Goal: Information Seeking & Learning: Learn about a topic

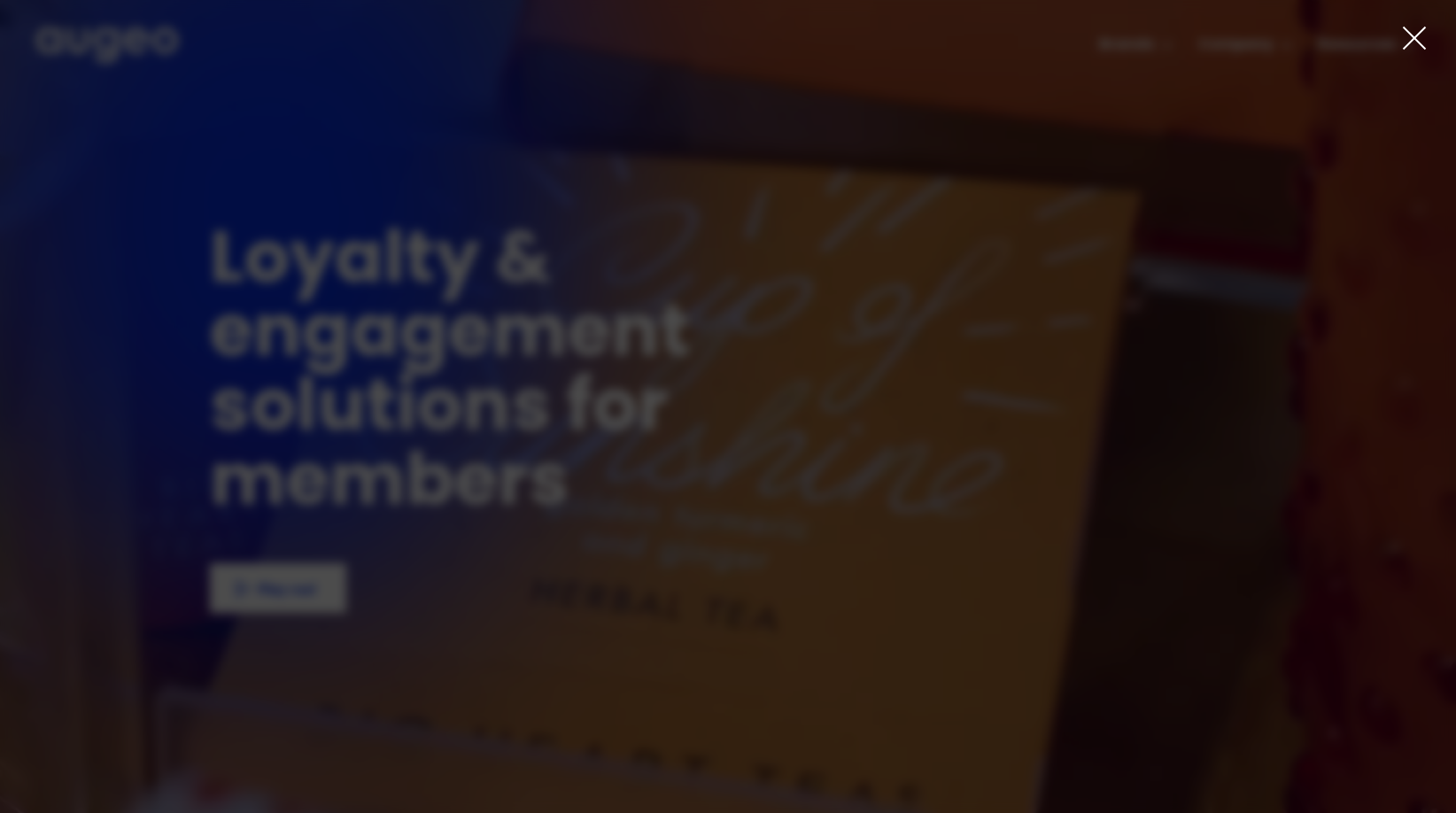
click at [1426, 43] on div "AI-powered media buying Introducing Aimy, an AI platform enabling companies of …" at bounding box center [728, 406] width 1456 height 813
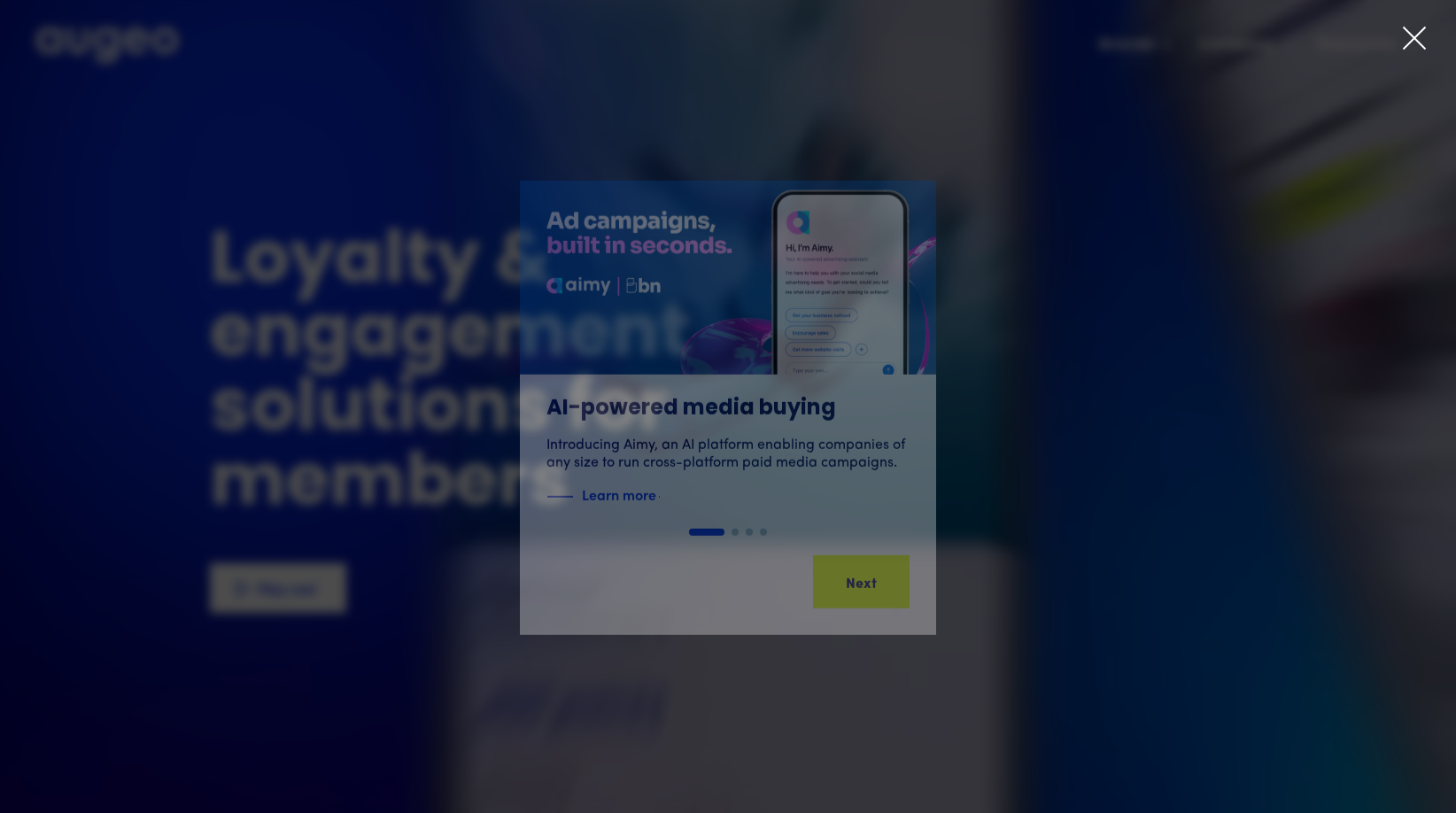
click at [1414, 34] on icon at bounding box center [1414, 37] width 26 height 26
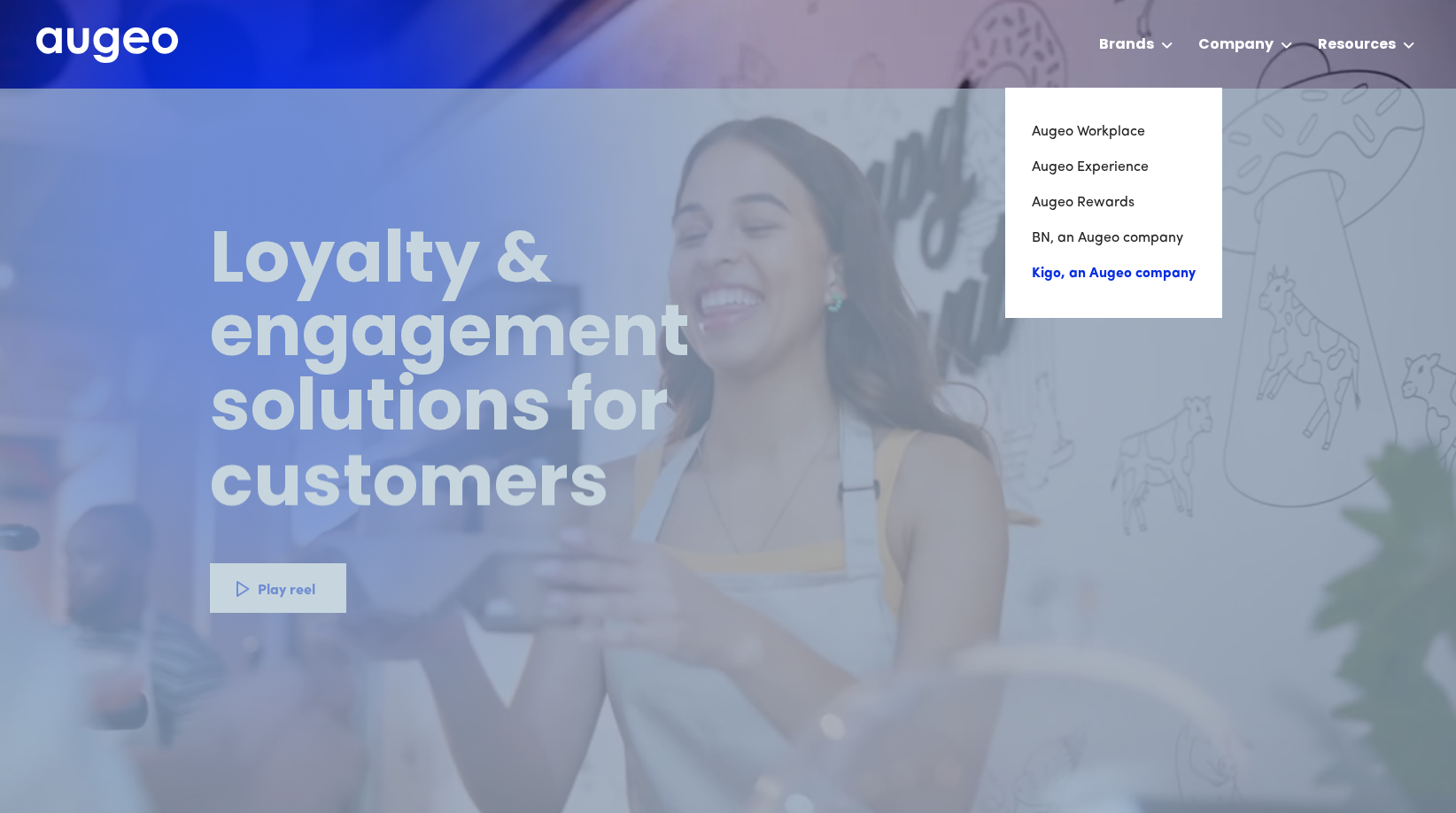
click at [1127, 276] on link "Kigo, an Augeo company" at bounding box center [1114, 273] width 164 height 36
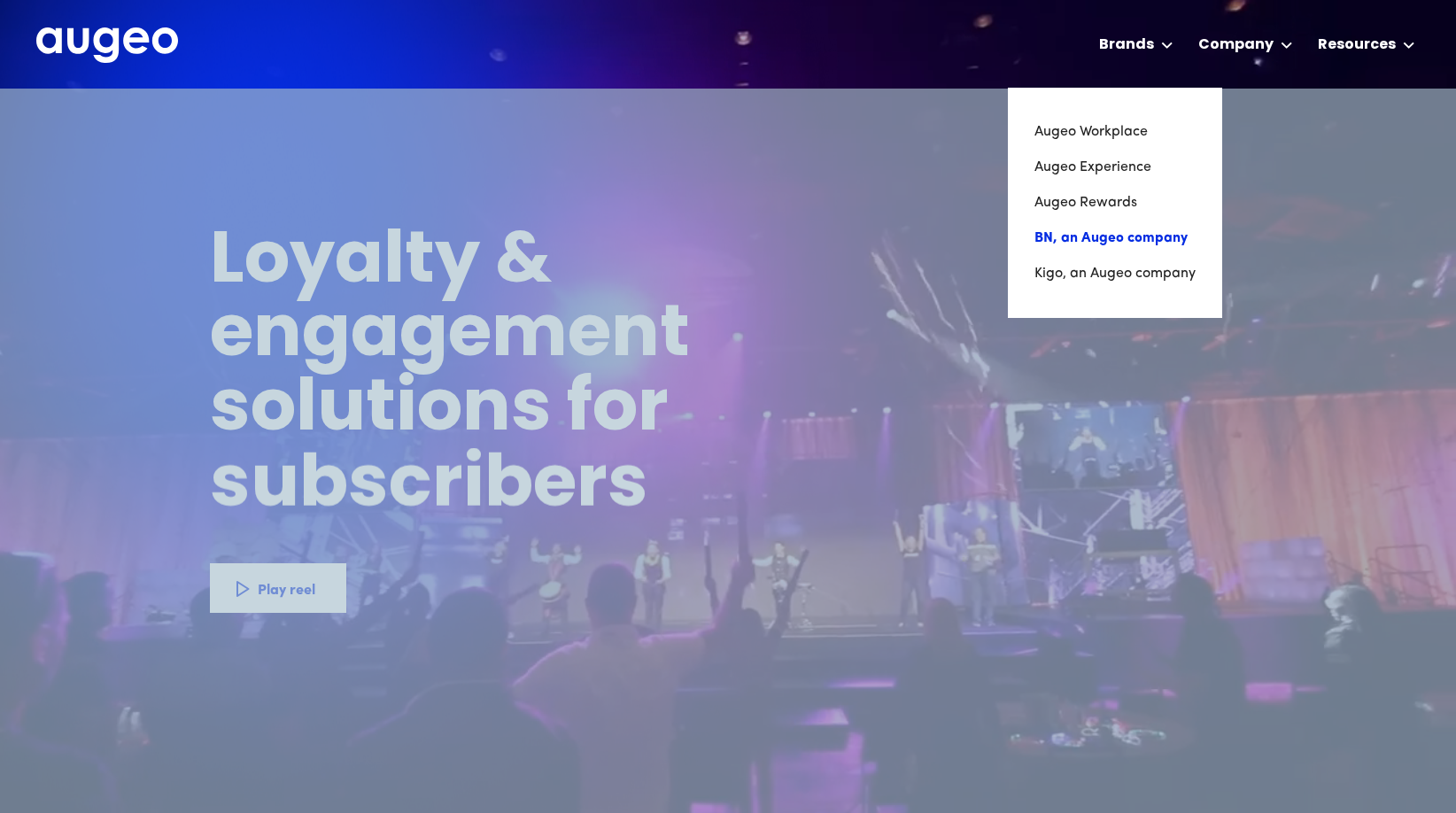
click at [1097, 239] on link "BN, an Augeo company" at bounding box center [1115, 238] width 161 height 36
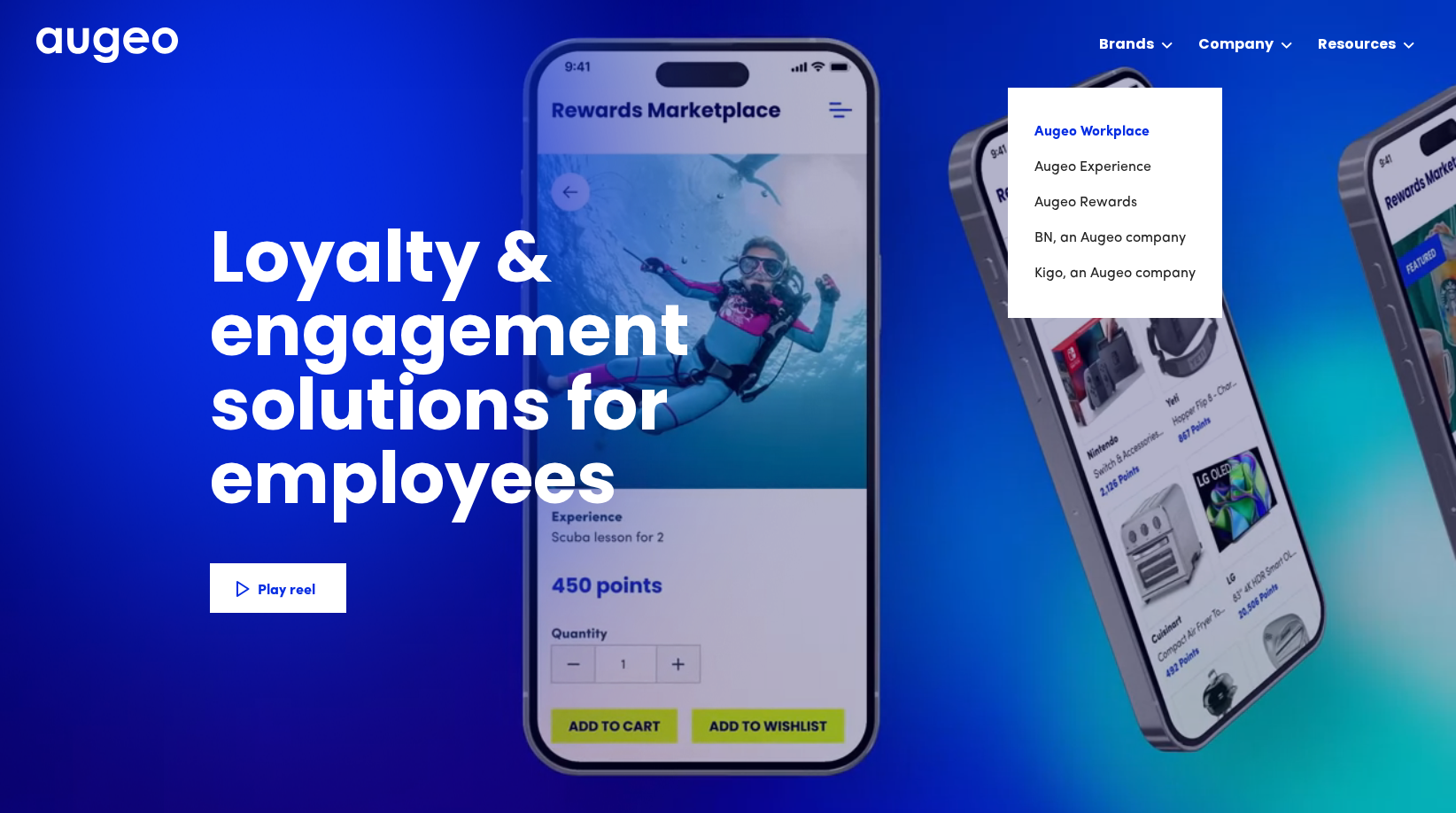
click at [1091, 128] on link "Augeo Workplace" at bounding box center [1115, 131] width 161 height 36
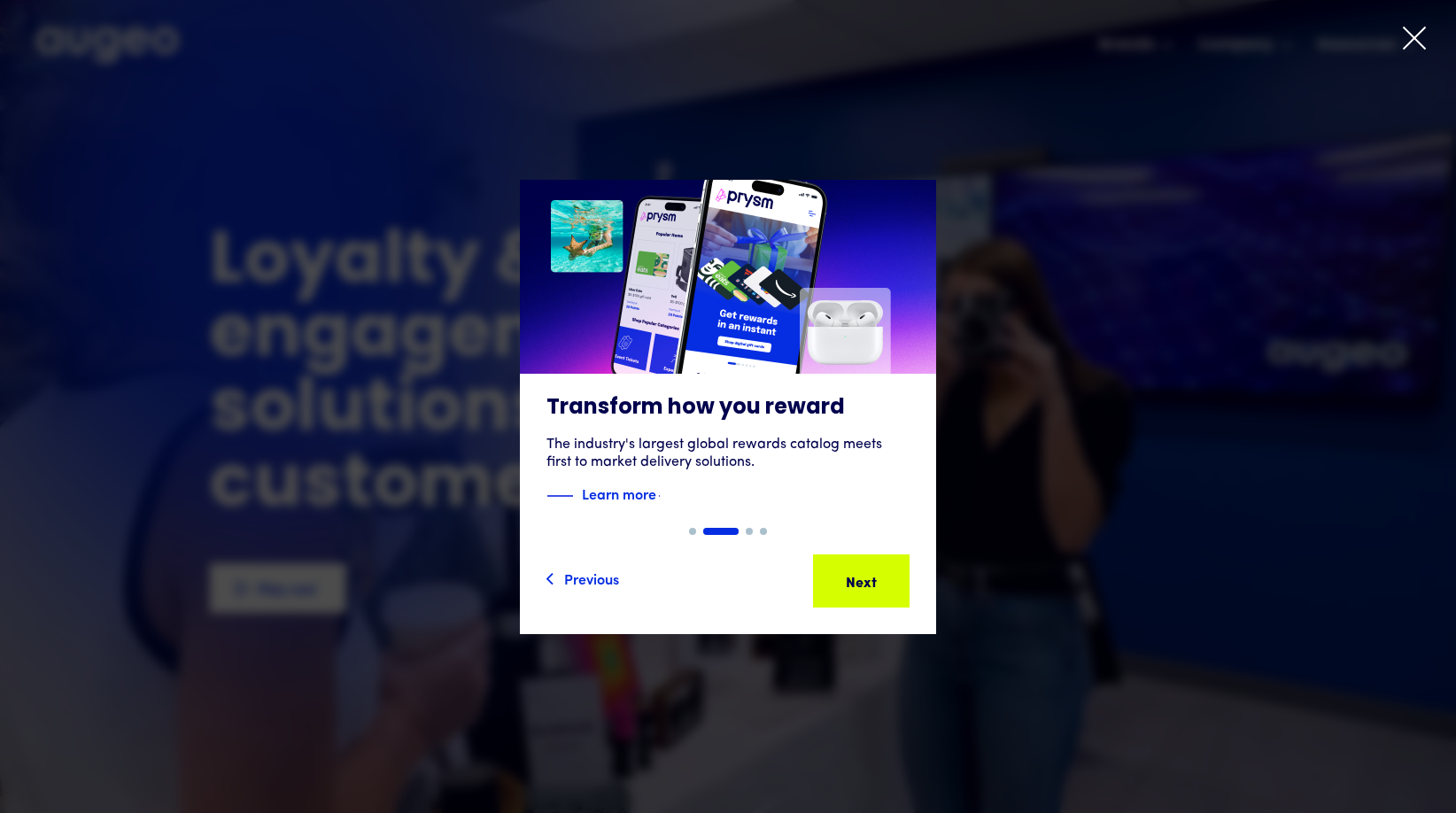
click at [1415, 38] on icon at bounding box center [1414, 37] width 21 height 21
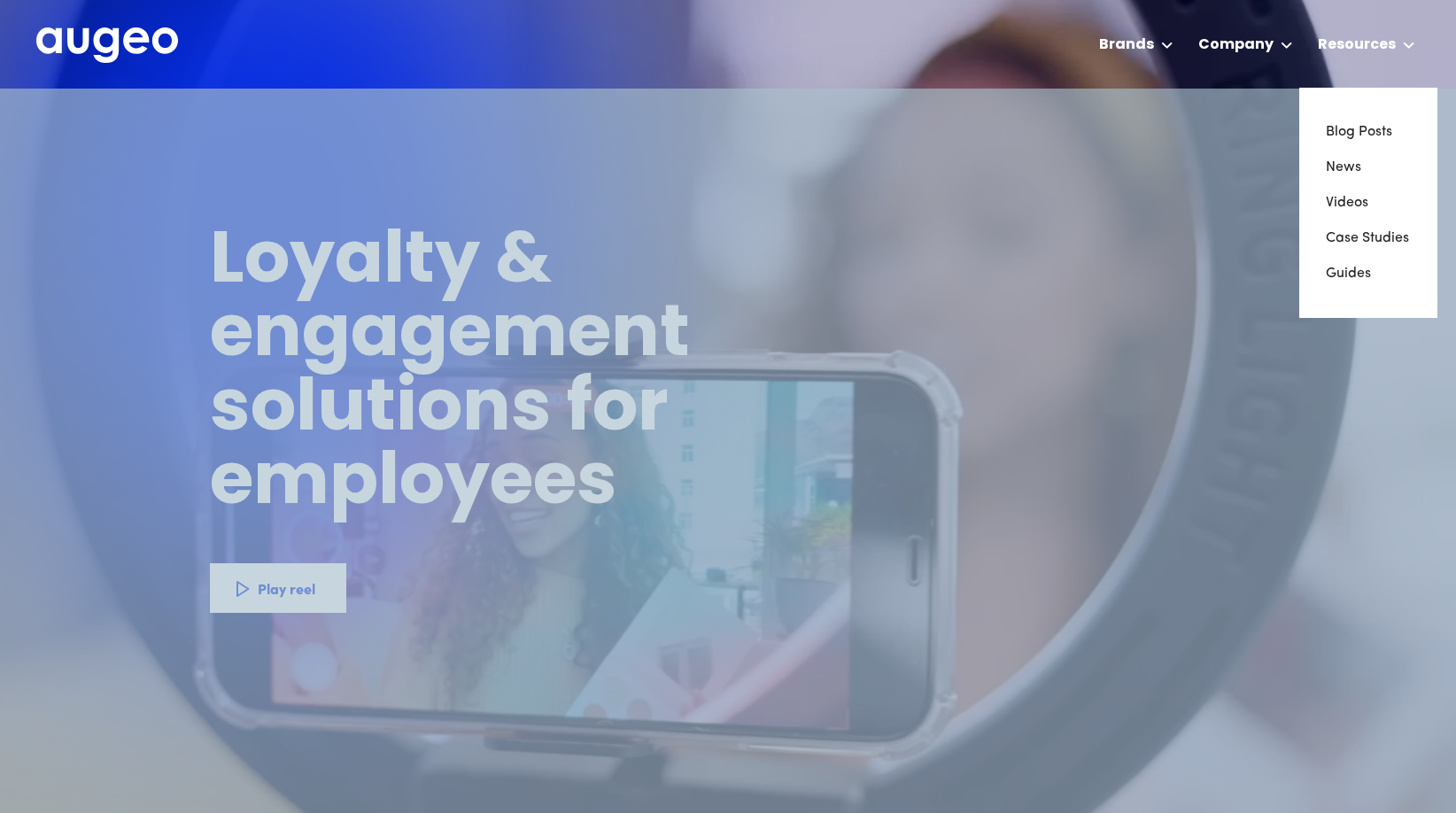
click at [1414, 178] on nav "Blog Posts News Videos Case Studies Guides" at bounding box center [1369, 202] width 138 height 230
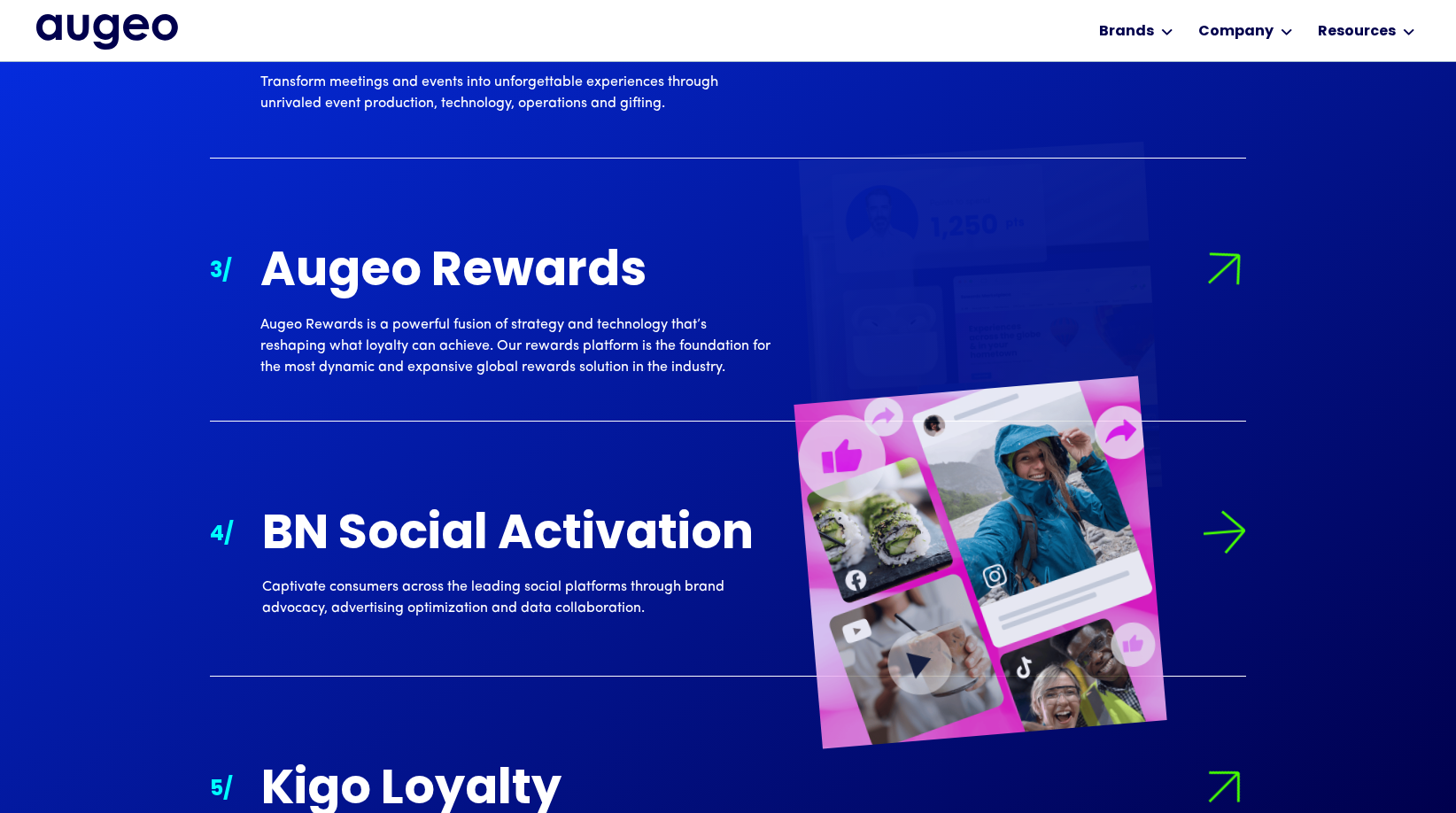
click at [1227, 542] on img at bounding box center [1224, 532] width 48 height 48
